Goal: Obtain resource: Download file/media

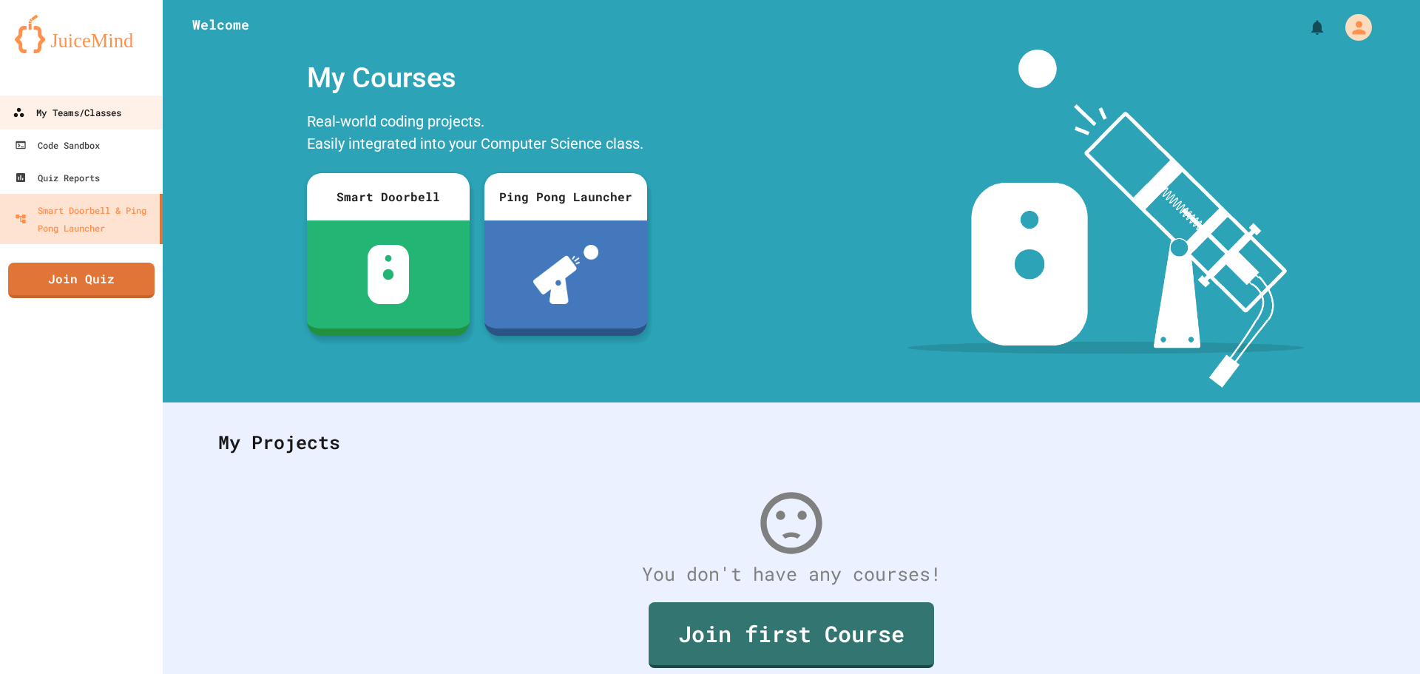
click at [108, 120] on div "My Teams/Classes" at bounding box center [67, 113] width 109 height 18
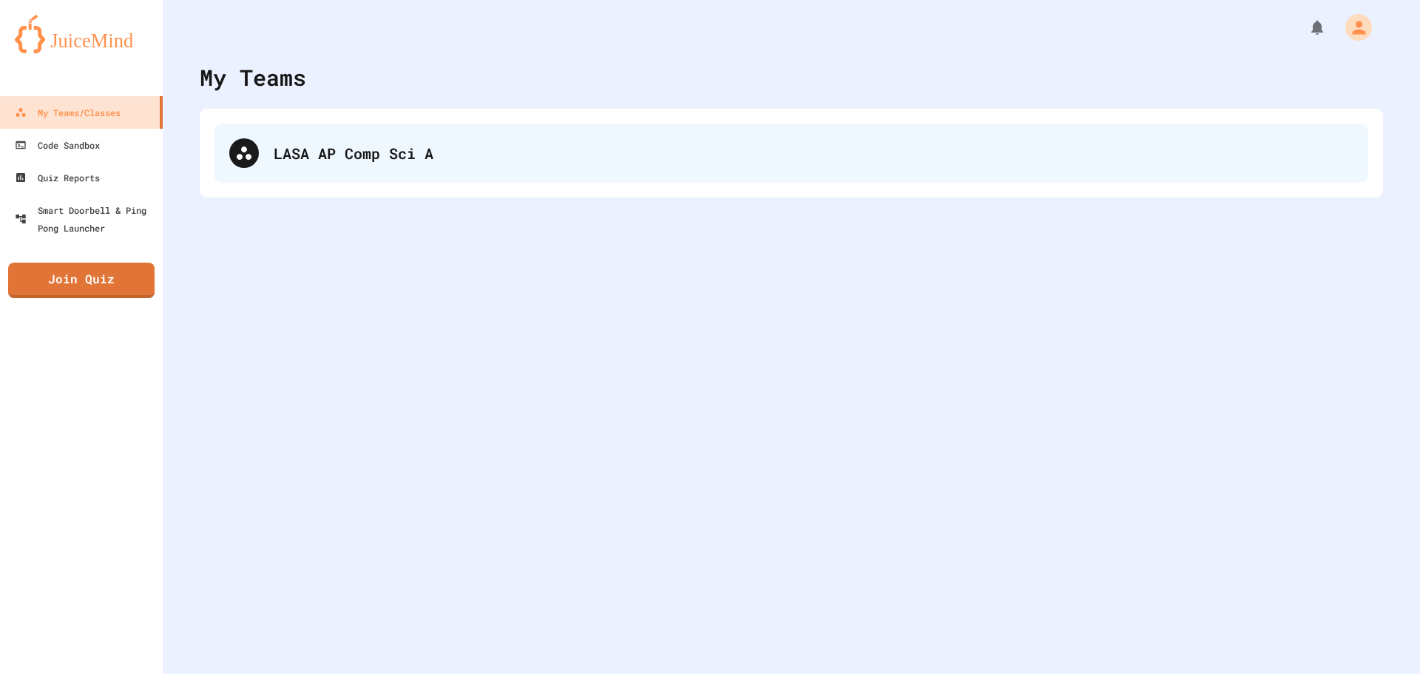
click at [530, 126] on div "LASA AP Comp Sci A" at bounding box center [791, 153] width 1154 height 59
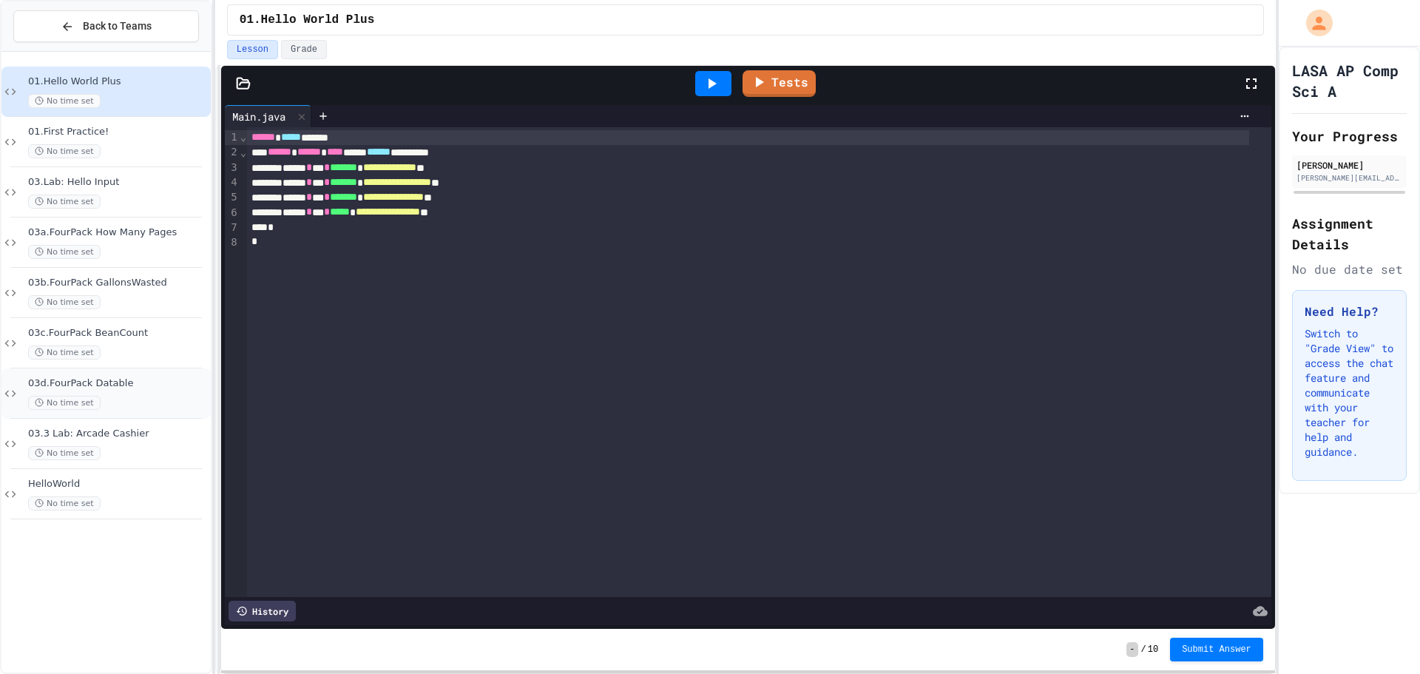
click at [144, 375] on div "03d.FourPack Datable No time set" at bounding box center [105, 393] width 209 height 50
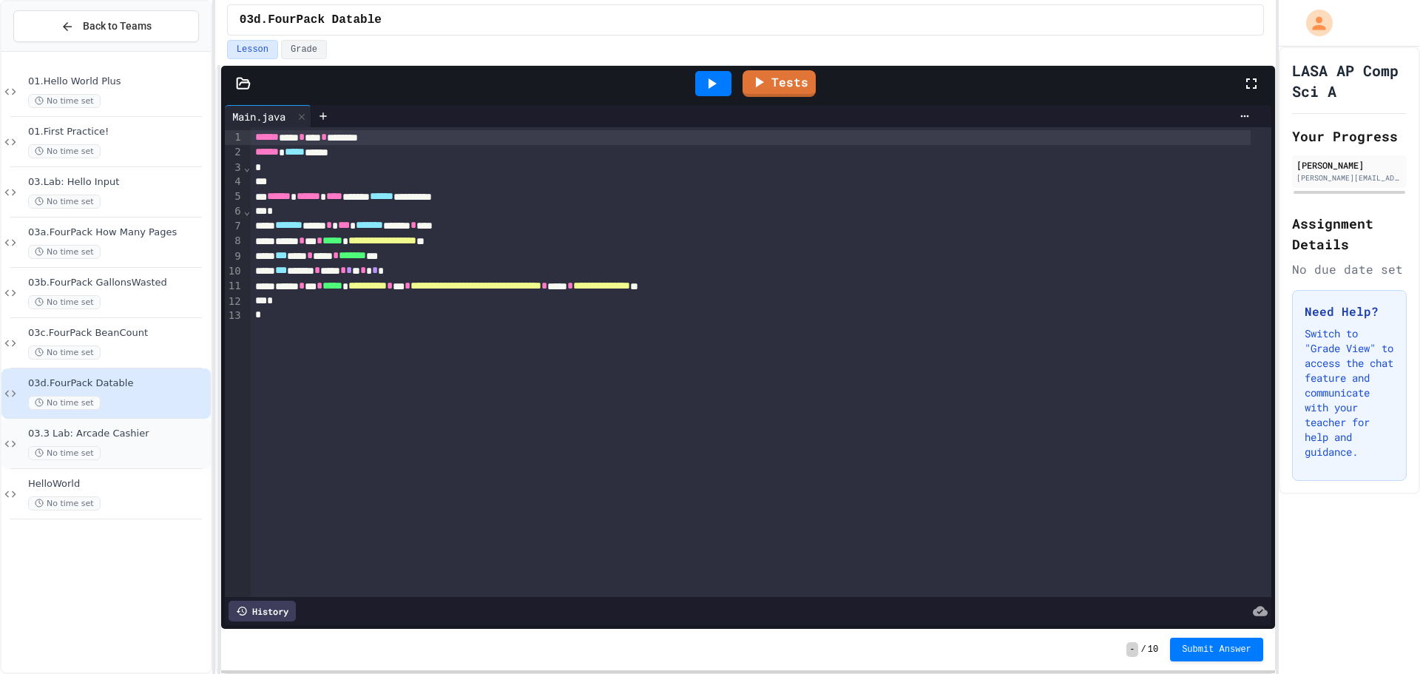
click at [120, 449] on div "No time set" at bounding box center [118, 453] width 180 height 14
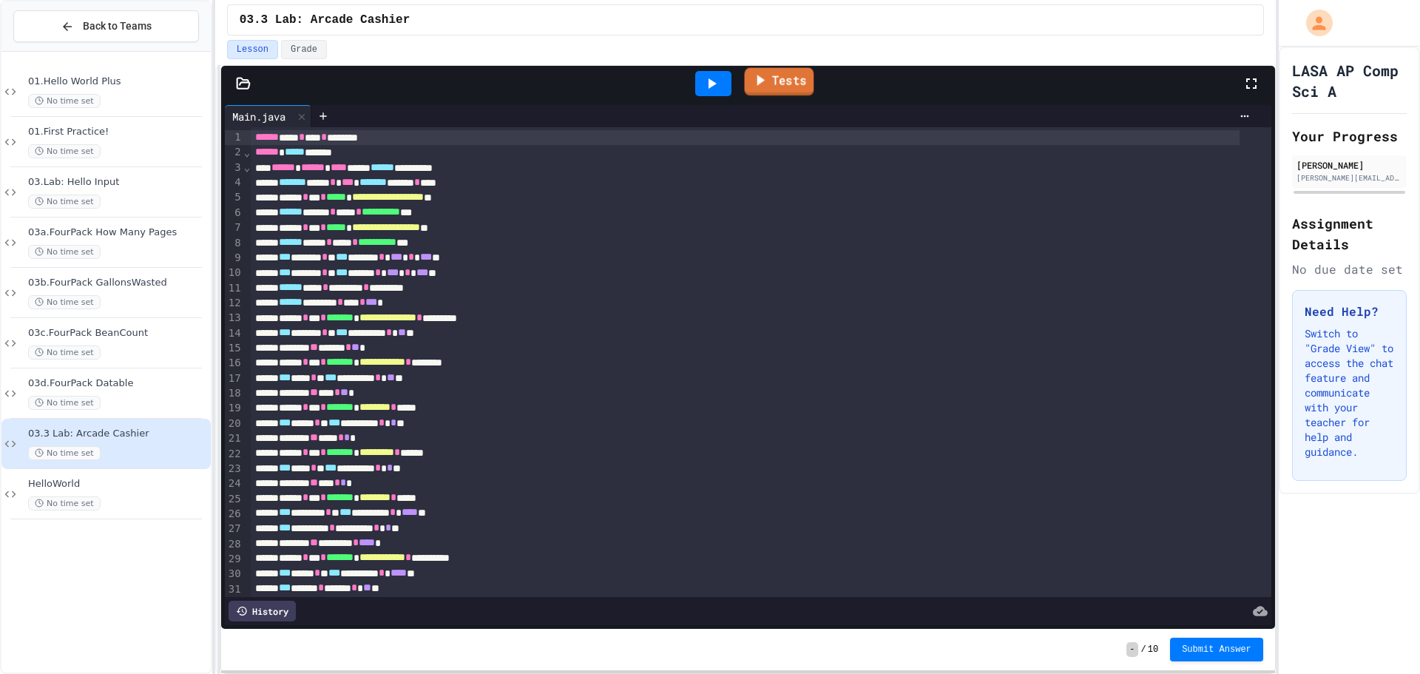
click at [788, 91] on link "Tests" at bounding box center [780, 82] width 70 height 28
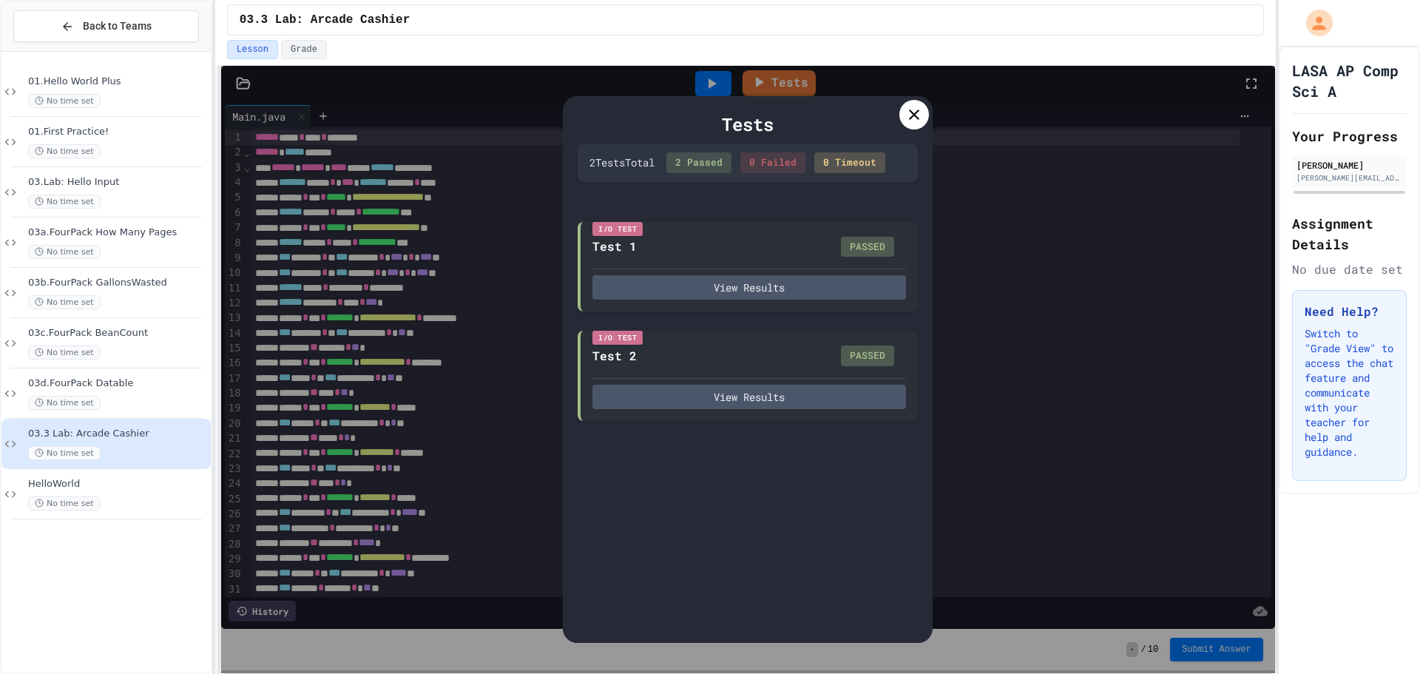
click at [908, 112] on icon at bounding box center [914, 115] width 18 height 18
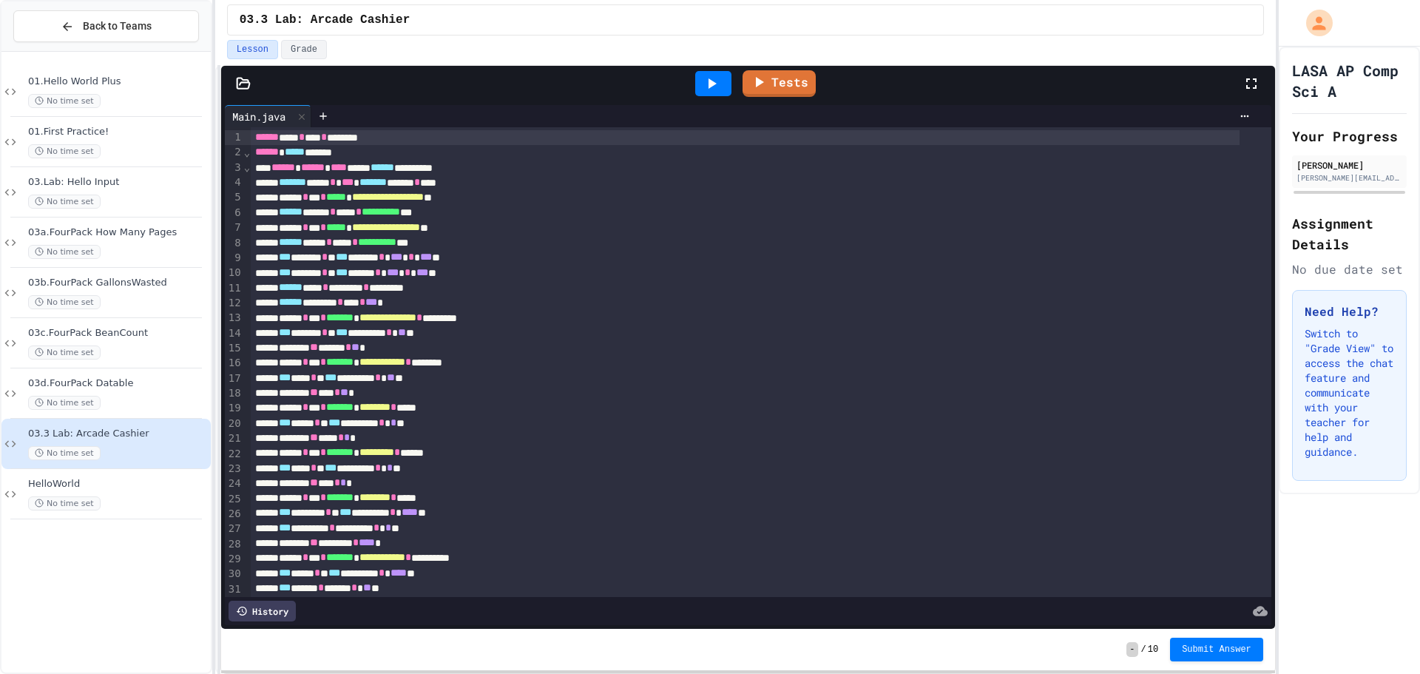
click at [236, 84] on icon at bounding box center [243, 83] width 15 height 15
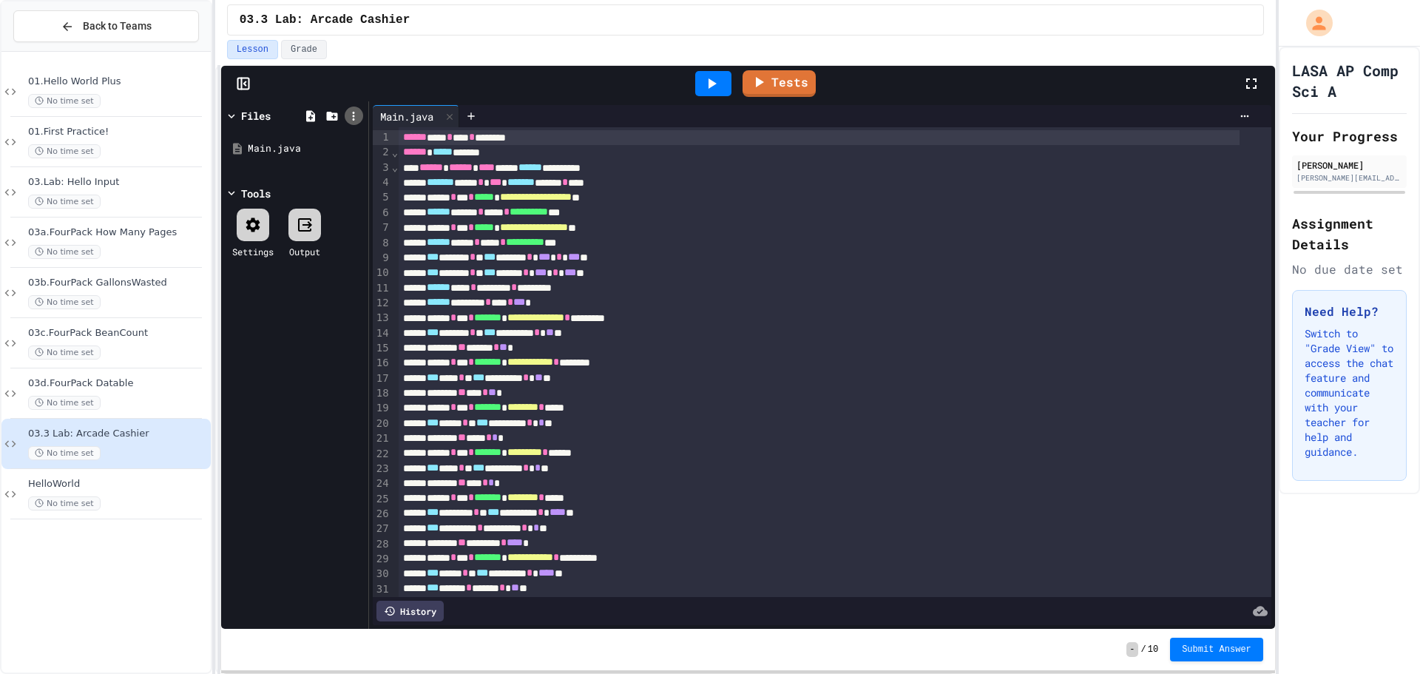
click at [353, 112] on icon at bounding box center [354, 116] width 2 height 9
click at [688, 311] on li "Download Project" at bounding box center [700, 324] width 24 height 27
click at [785, 78] on link "Tests" at bounding box center [779, 81] width 68 height 28
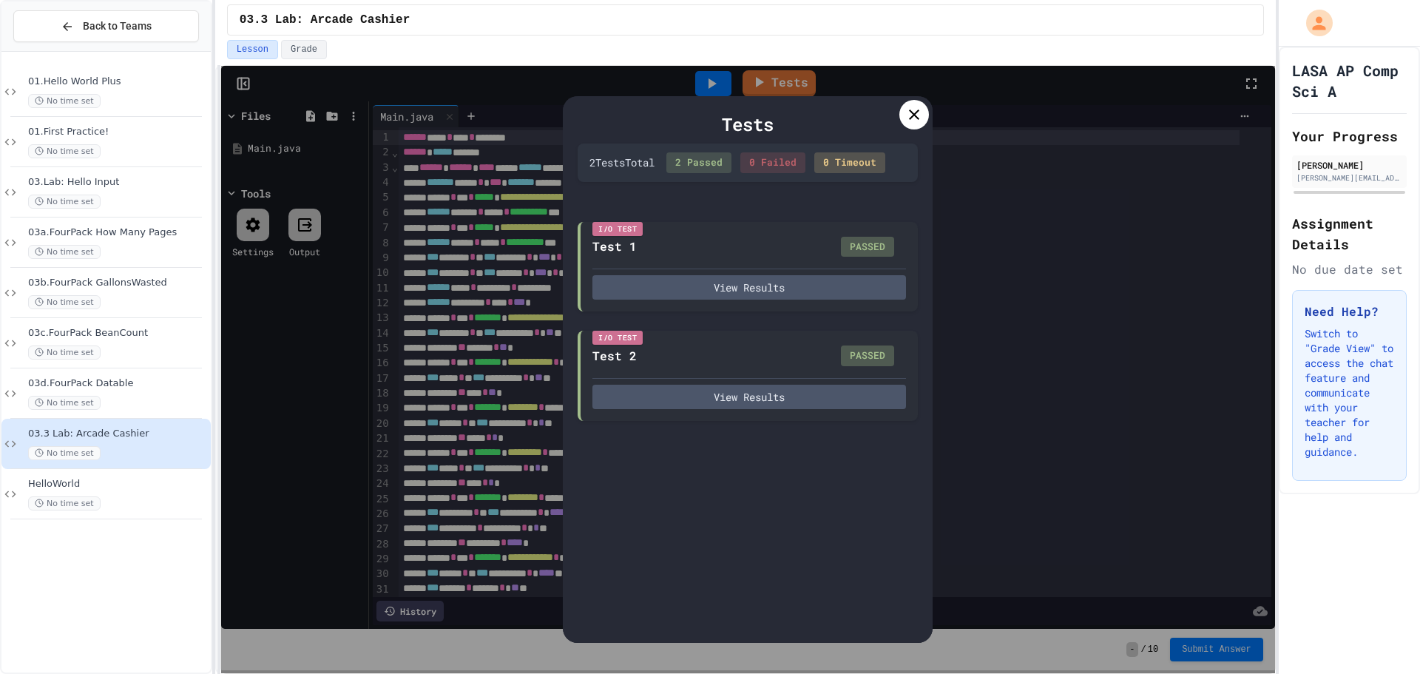
click at [914, 109] on icon at bounding box center [914, 115] width 18 height 18
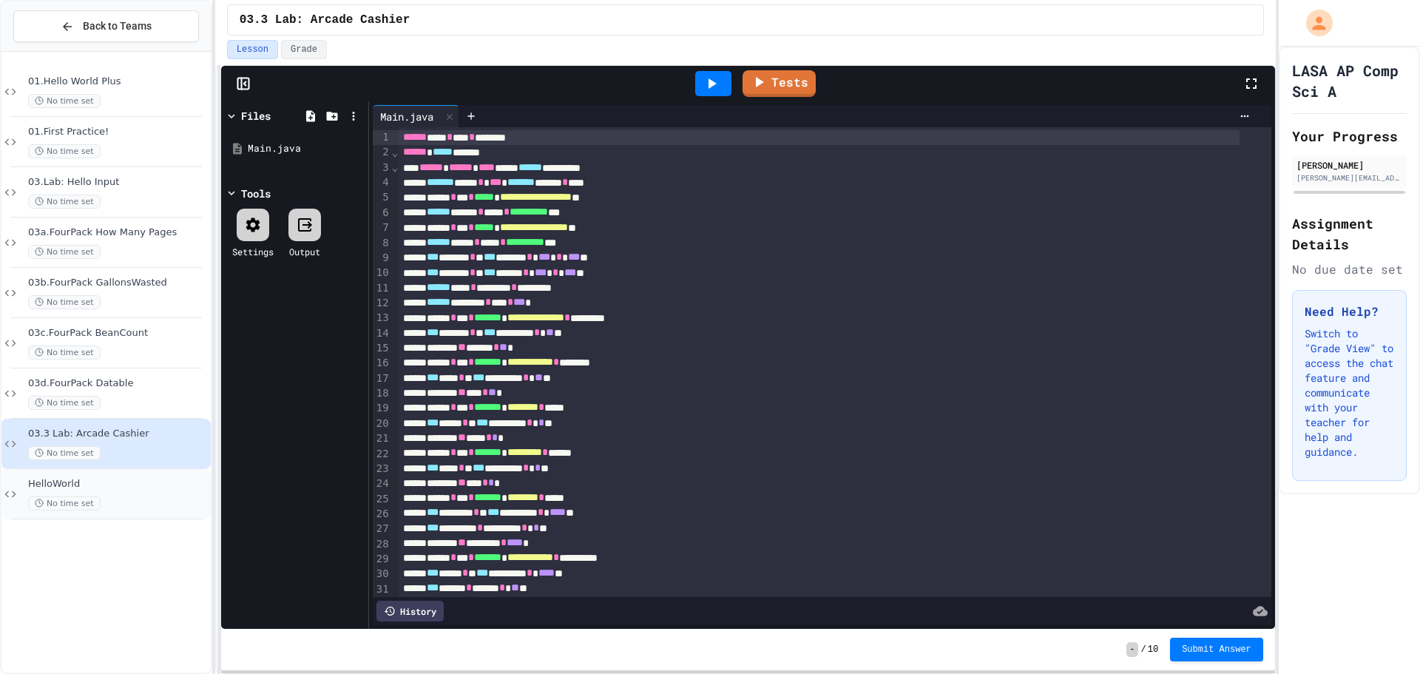
click at [126, 490] on span "HelloWorld" at bounding box center [118, 484] width 180 height 13
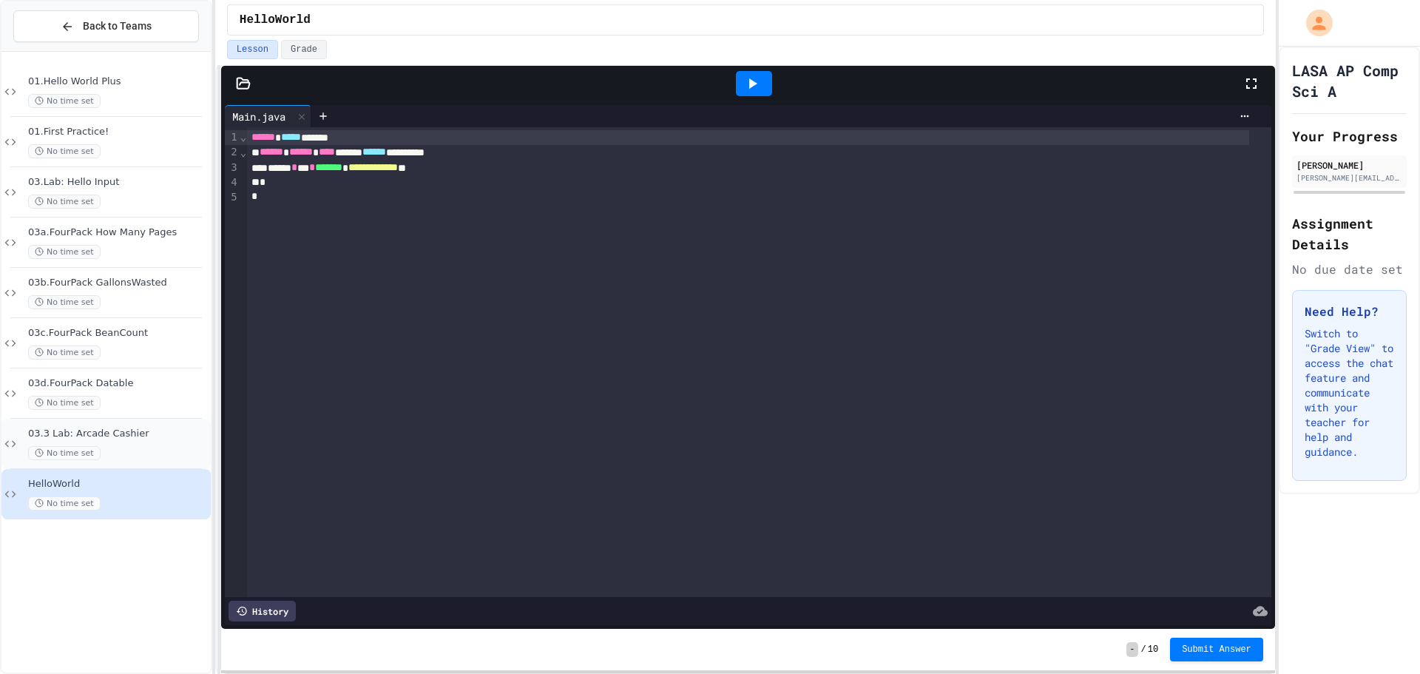
click at [110, 442] on div "03.3 Lab: Arcade Cashier No time set" at bounding box center [118, 443] width 180 height 33
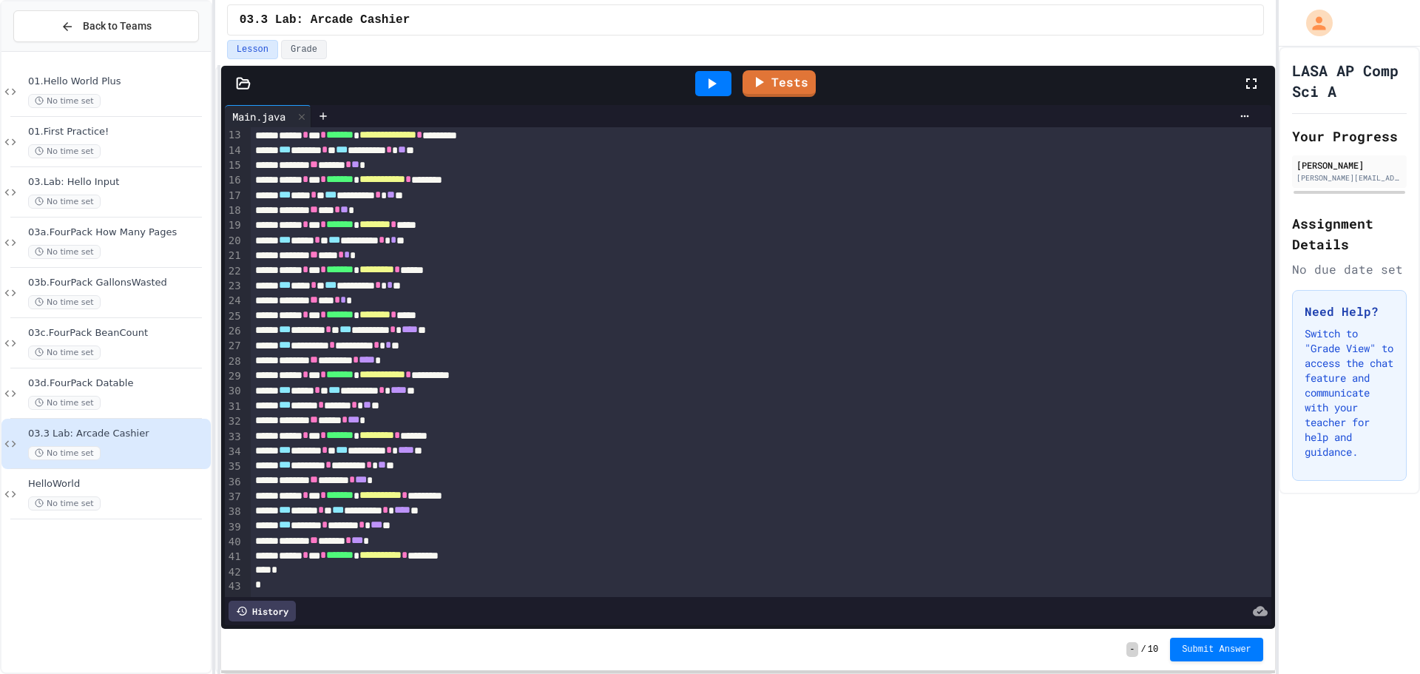
scroll to position [131, 0]
